Goal: Use online tool/utility

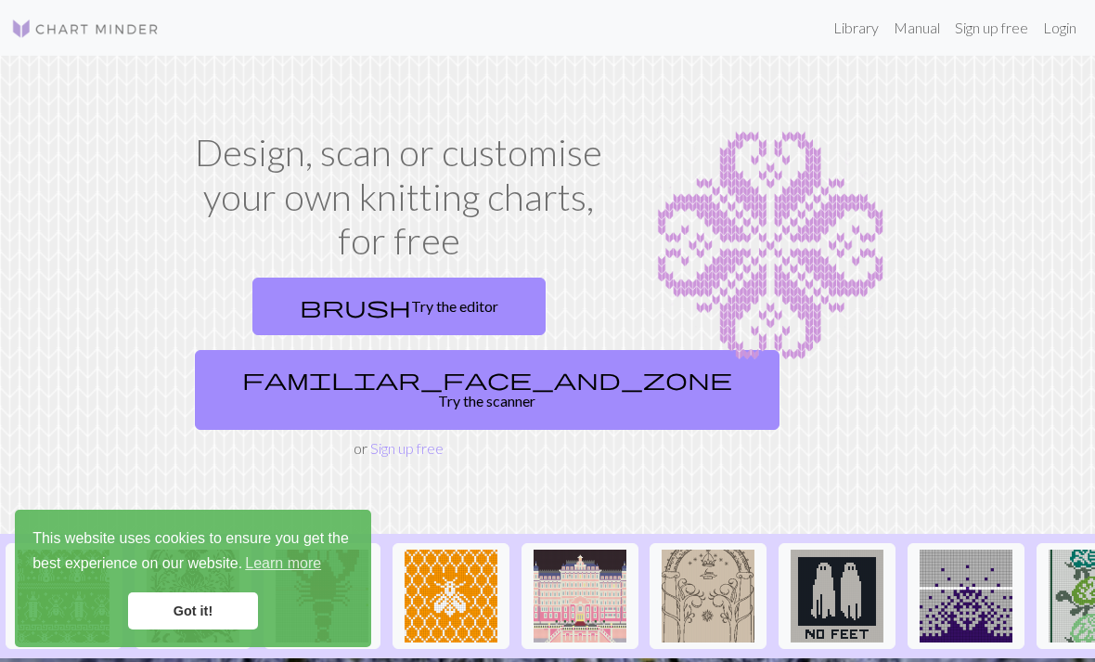
click at [366, 293] on link "brush Try the editor" at bounding box center [398, 306] width 293 height 58
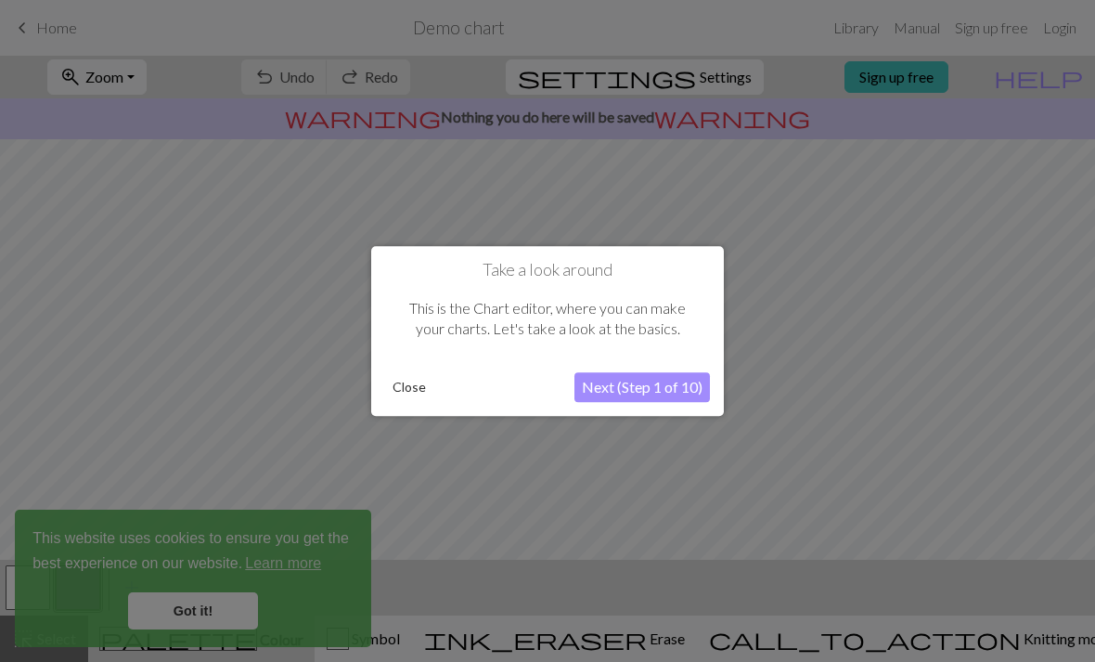
click at [404, 391] on button "Close" at bounding box center [409, 387] width 48 height 28
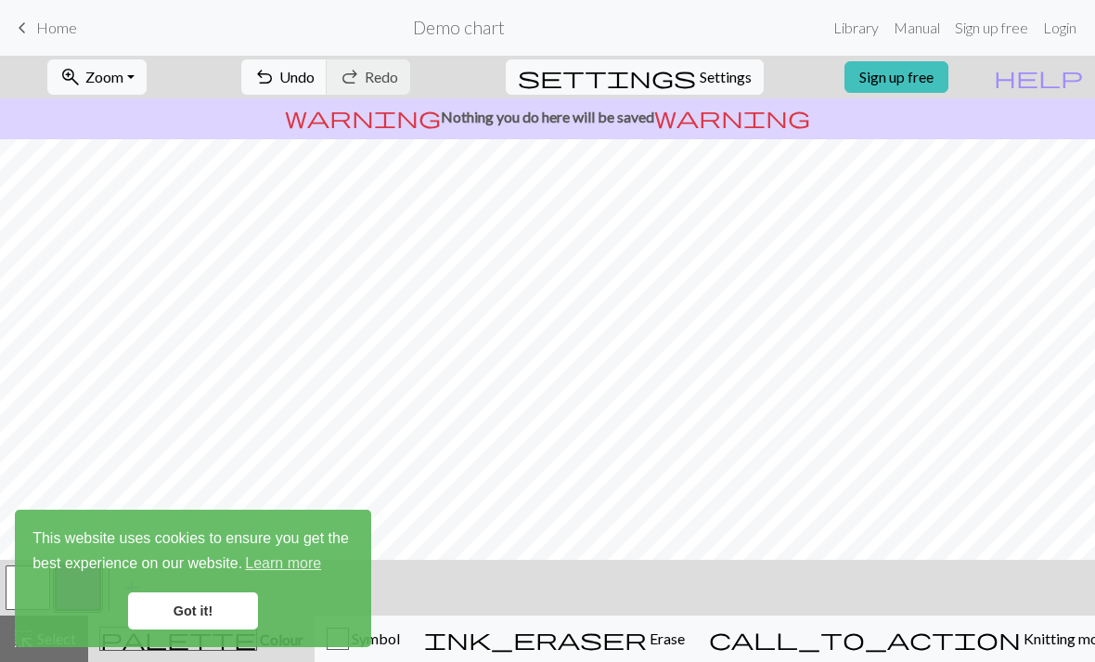
click at [226, 613] on link "Got it!" at bounding box center [193, 610] width 130 height 37
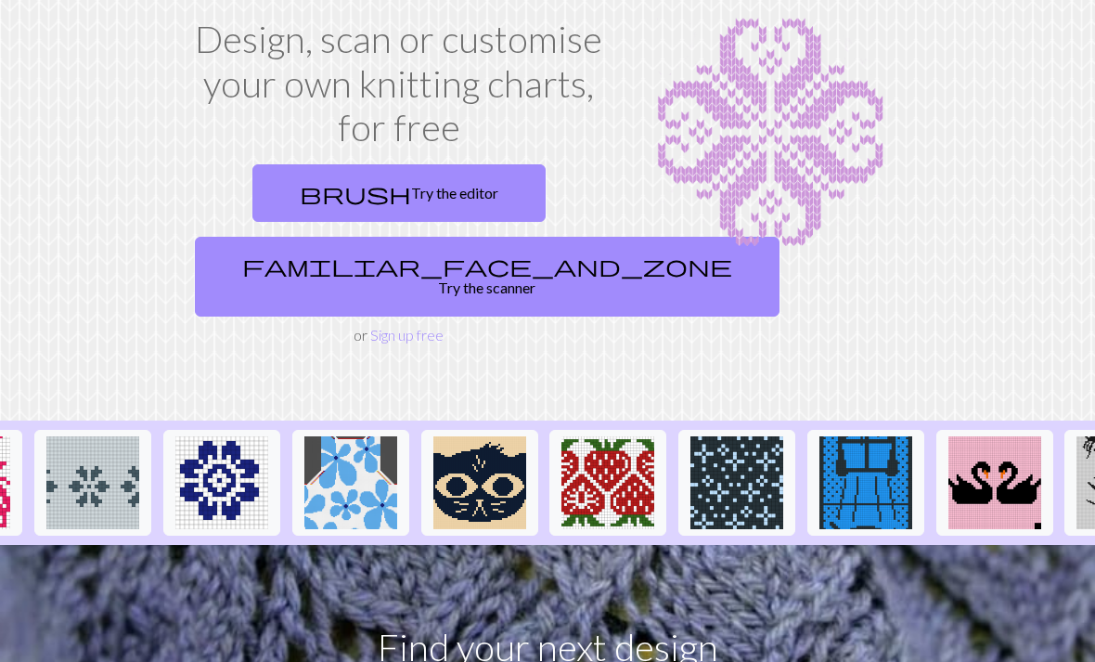
scroll to position [0, 1260]
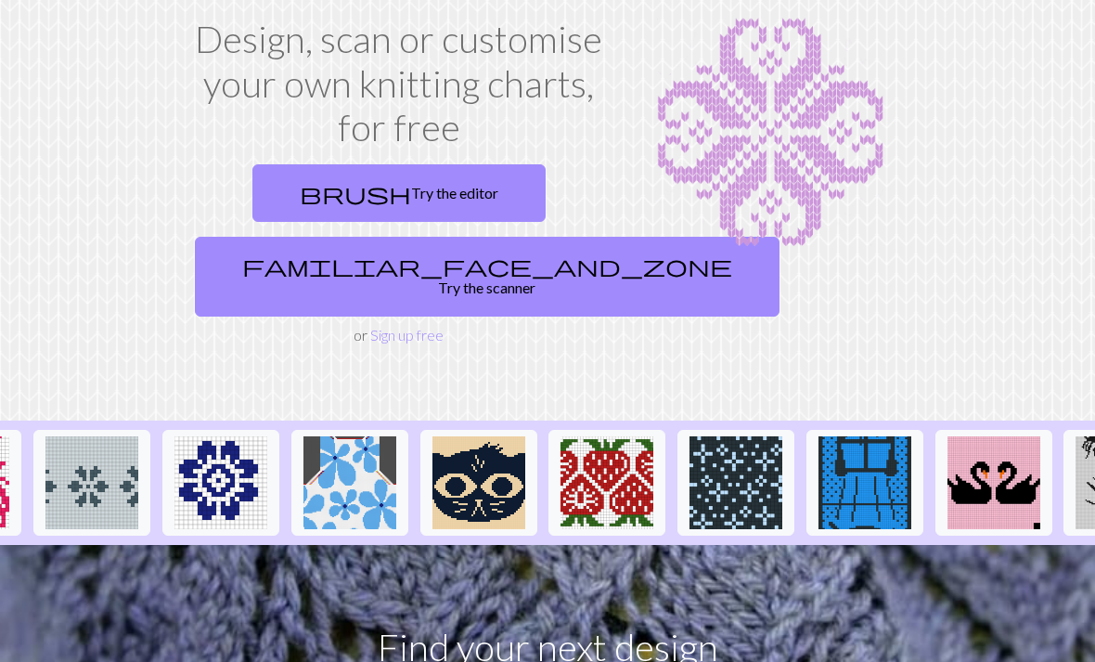
click at [479, 457] on img at bounding box center [478, 483] width 93 height 93
